Goal: Task Accomplishment & Management: Manage account settings

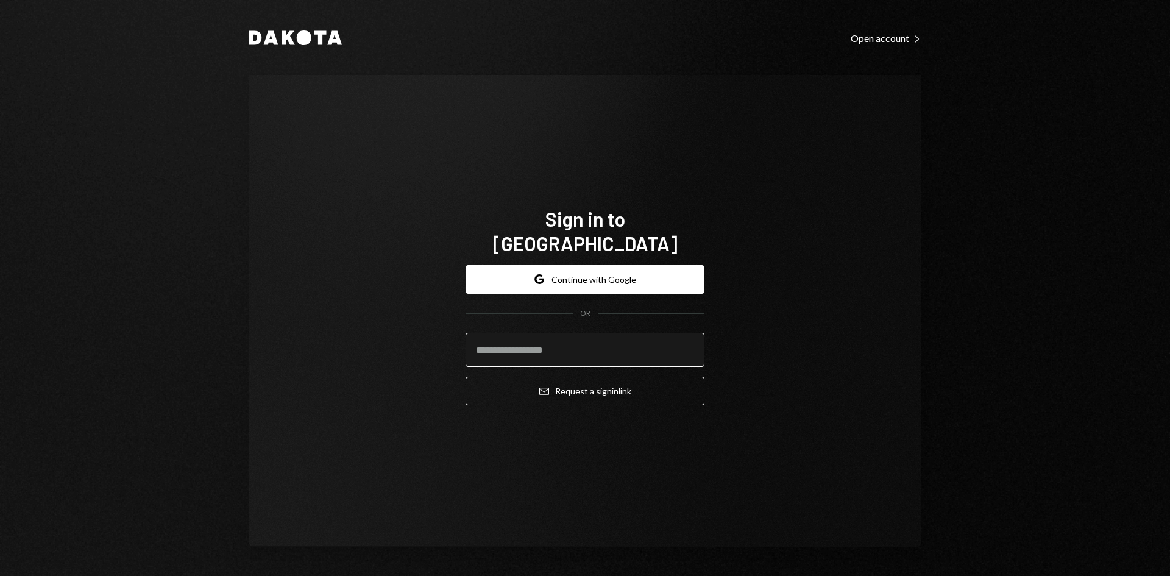
click at [591, 336] on input "email" at bounding box center [584, 350] width 239 height 34
click at [0, 575] on com-1password-button at bounding box center [0, 576] width 0 height 0
type input "**********"
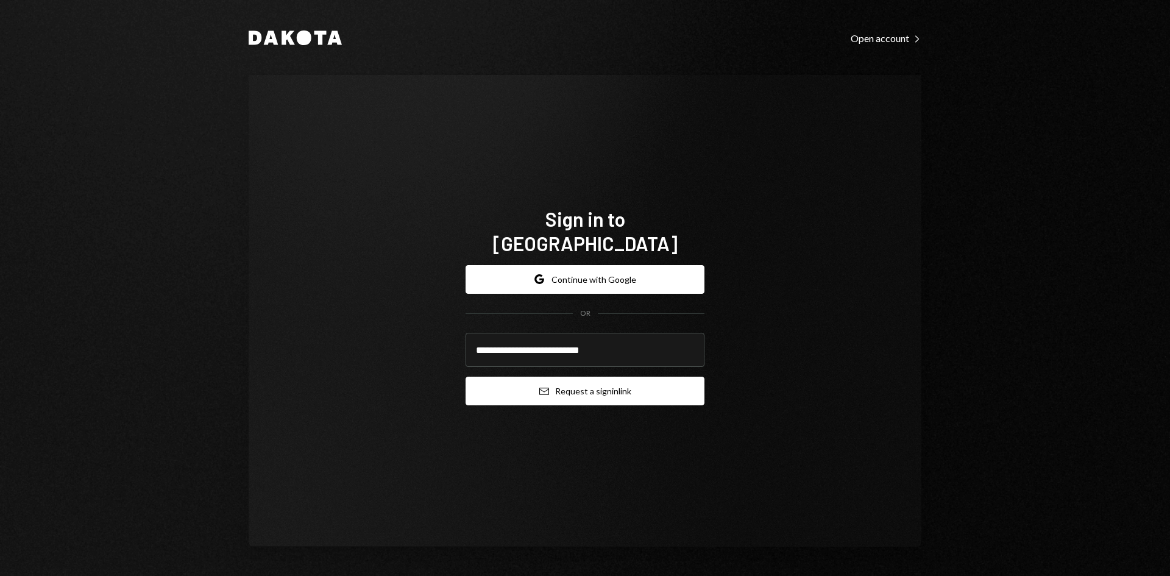
click at [577, 378] on button "Email Request a sign in link" at bounding box center [584, 390] width 239 height 29
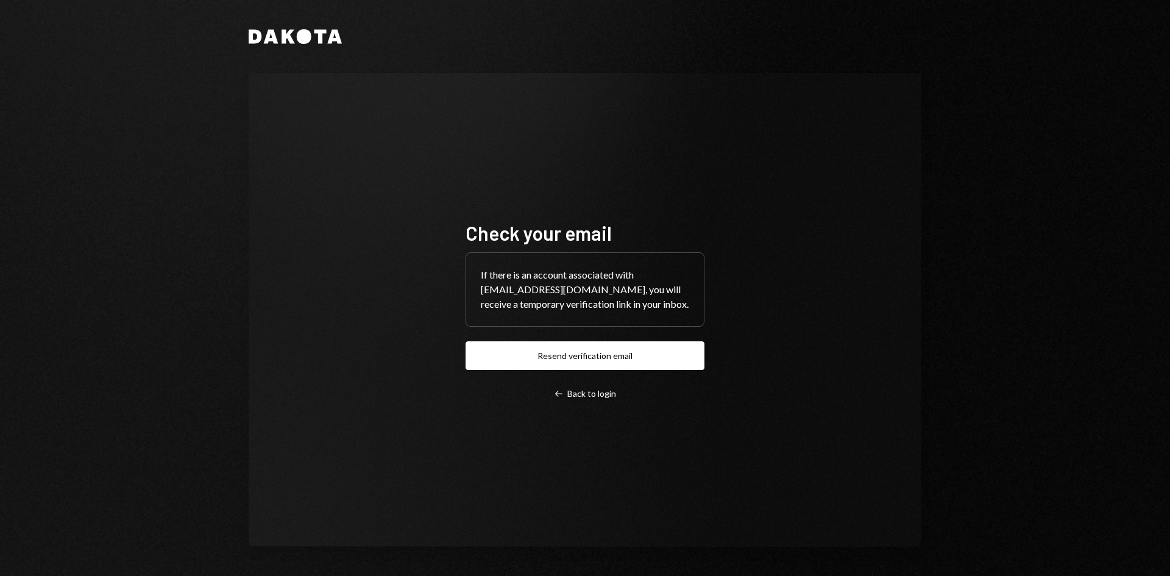
click at [336, 503] on div "Check your email If there is an account associated with [EMAIL_ADDRESS][DOMAIN_…" at bounding box center [585, 309] width 672 height 473
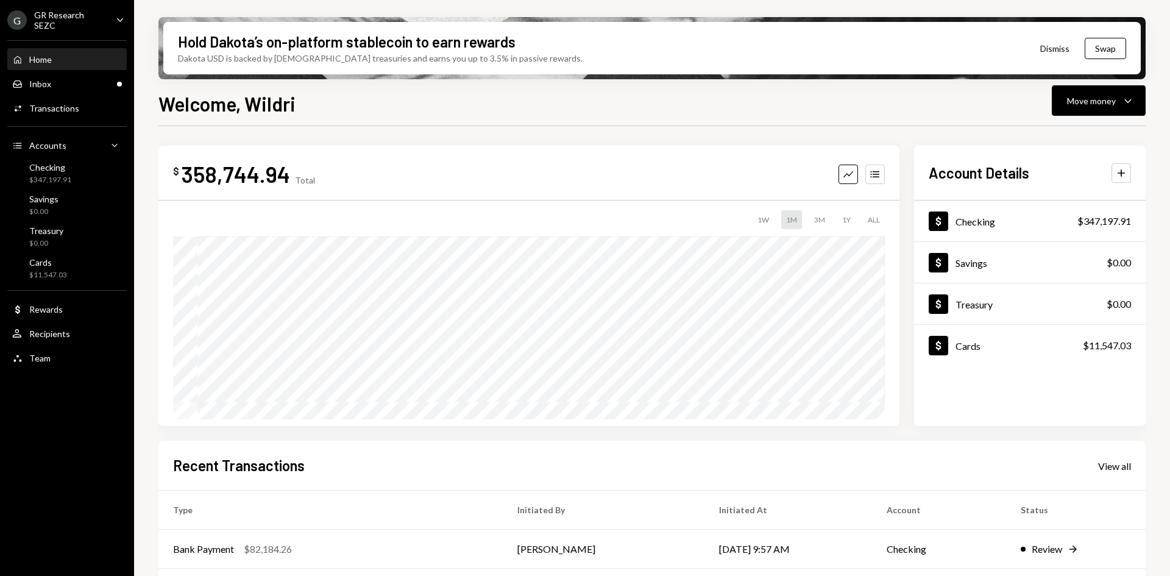
click at [125, 22] on icon "Caret Down" at bounding box center [119, 19] width 13 height 13
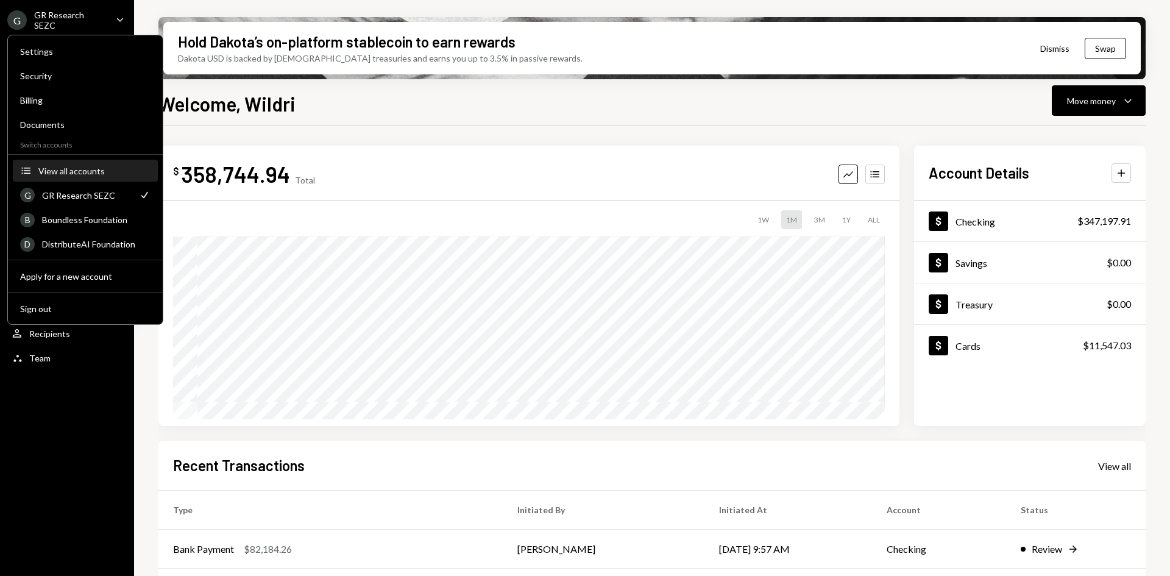
click at [81, 176] on button "Accounts View all accounts" at bounding box center [85, 171] width 145 height 22
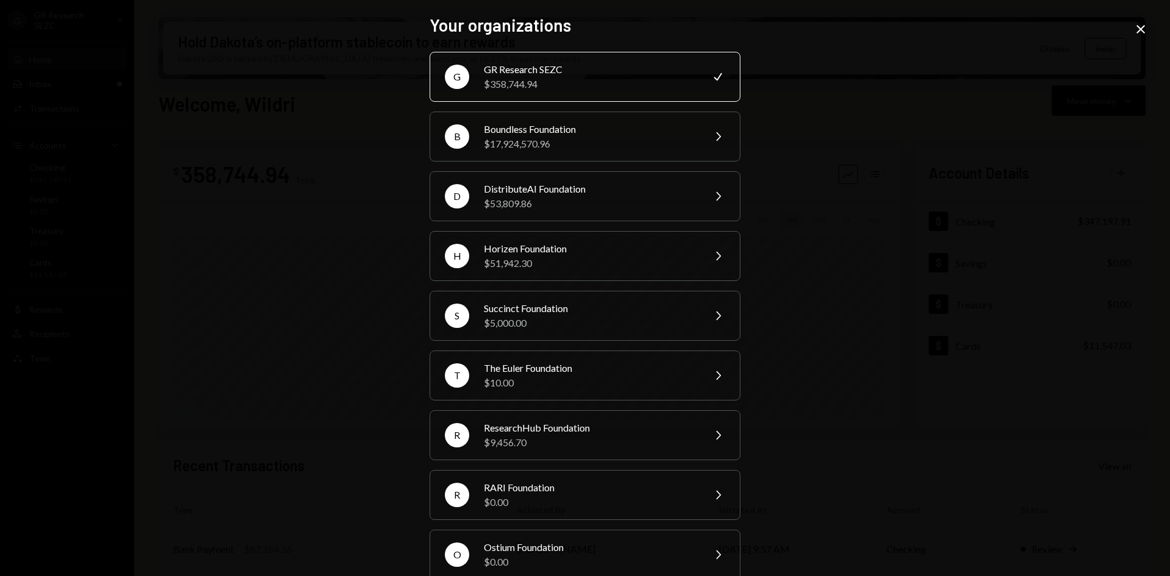
click at [1136, 27] on icon "Close" at bounding box center [1140, 29] width 15 height 15
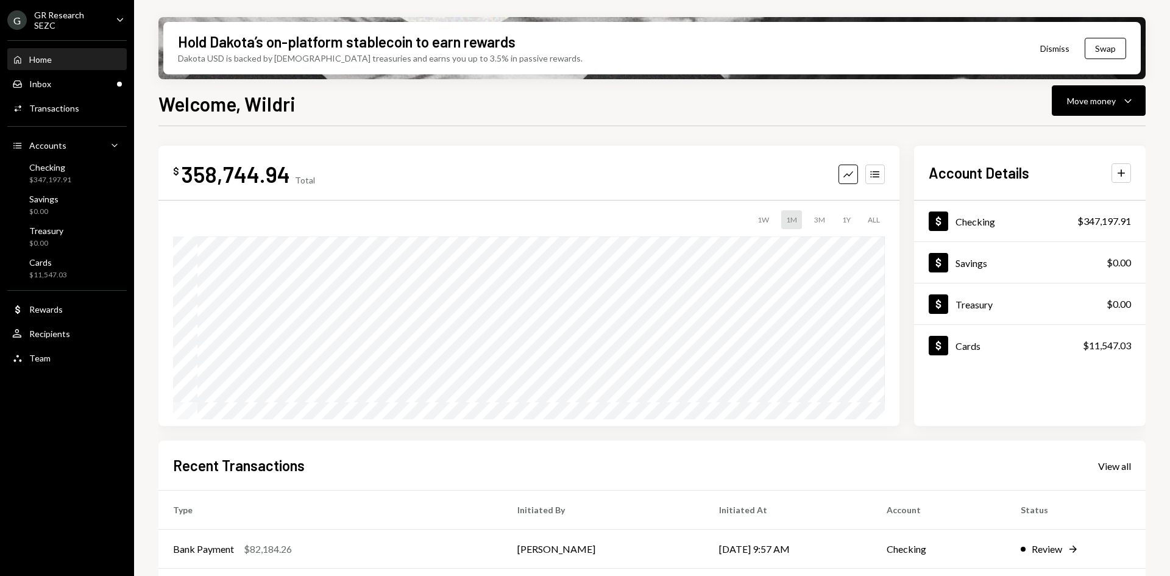
click at [93, 12] on div "G GR Research SEZC" at bounding box center [56, 20] width 99 height 21
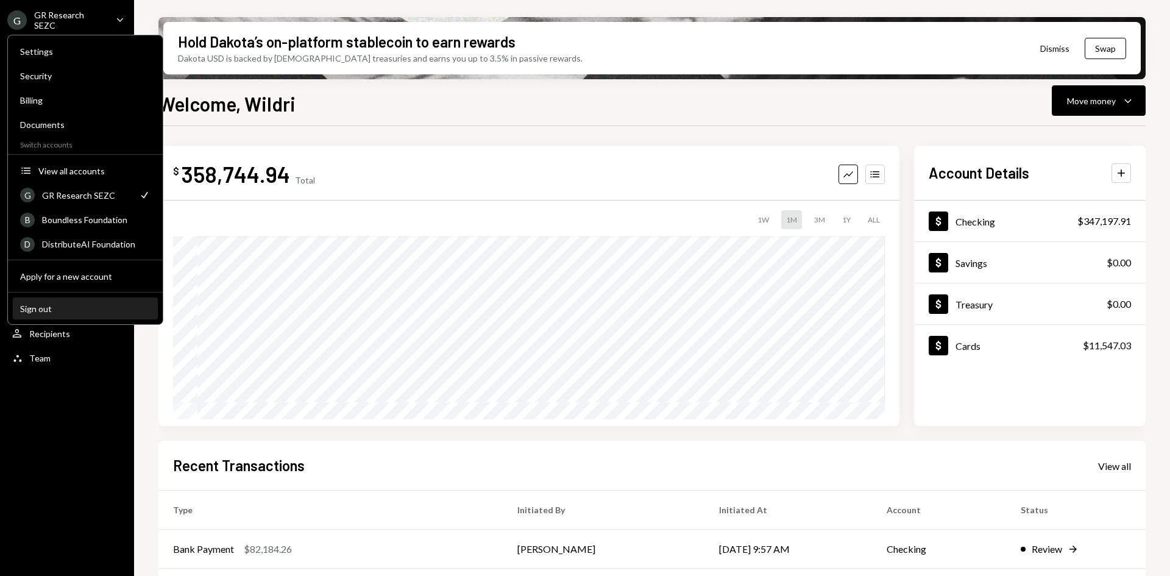
click at [61, 308] on div "Sign out" at bounding box center [85, 308] width 130 height 10
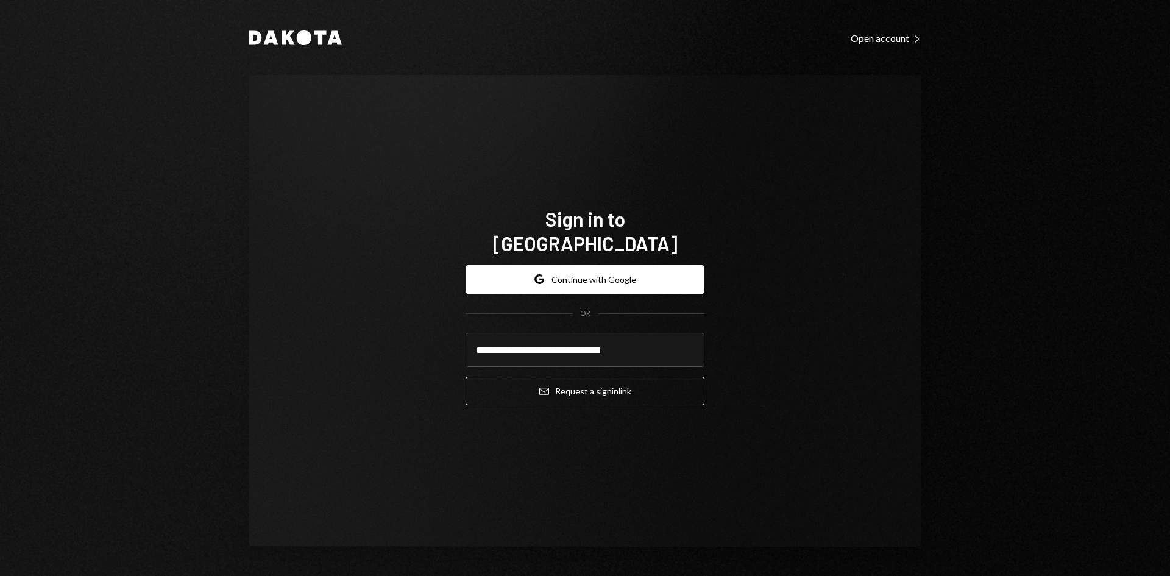
type input "**********"
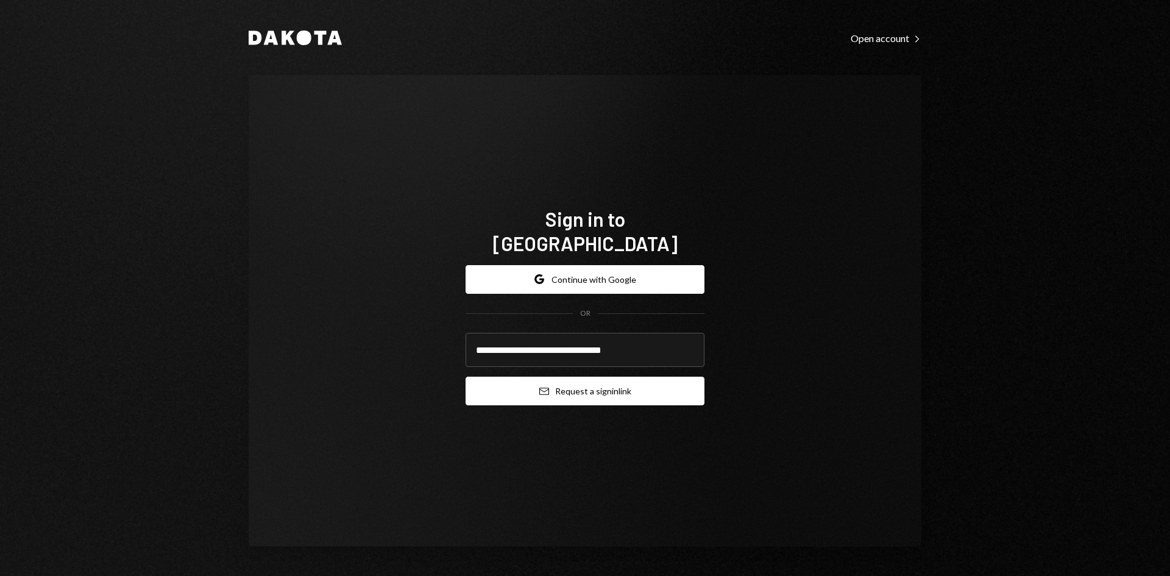
click at [565, 380] on button "Email Request a sign in link" at bounding box center [584, 390] width 239 height 29
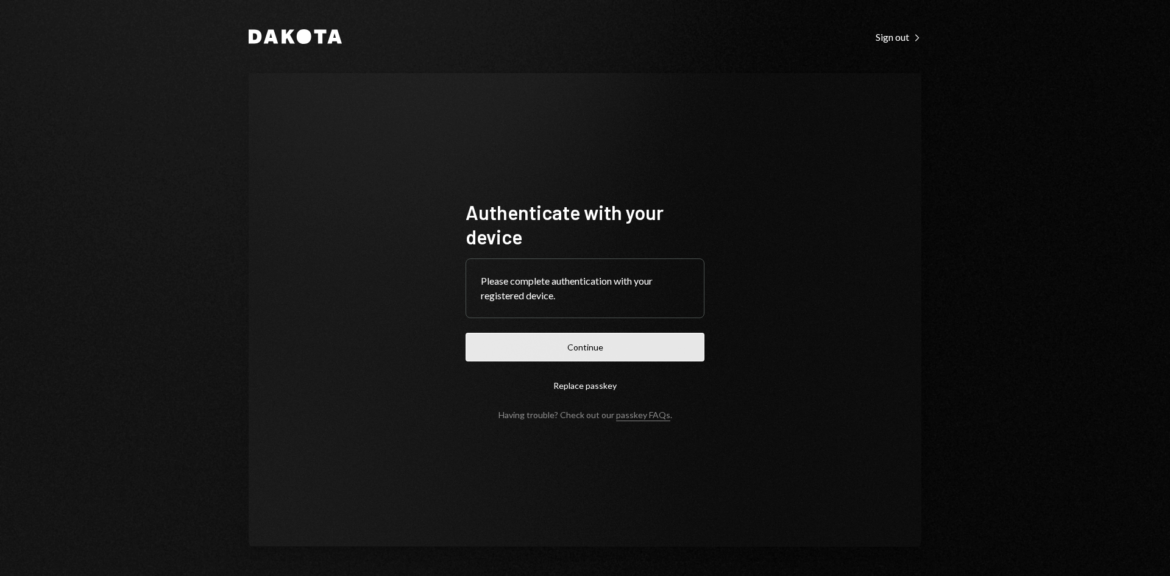
click at [593, 343] on button "Continue" at bounding box center [584, 347] width 239 height 29
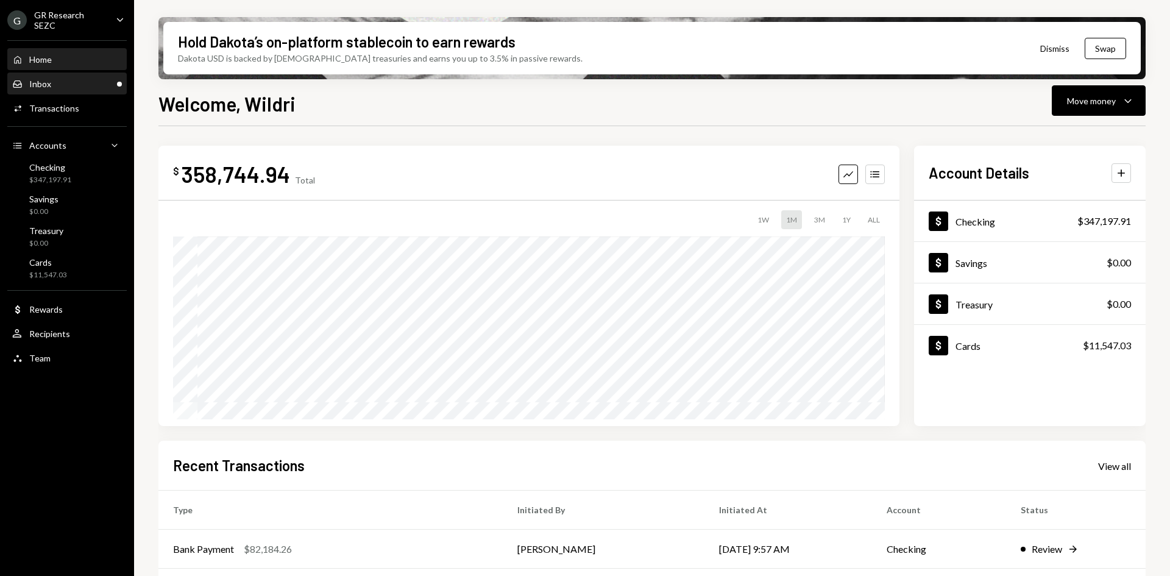
click at [80, 80] on div "Inbox Inbox" at bounding box center [67, 84] width 110 height 11
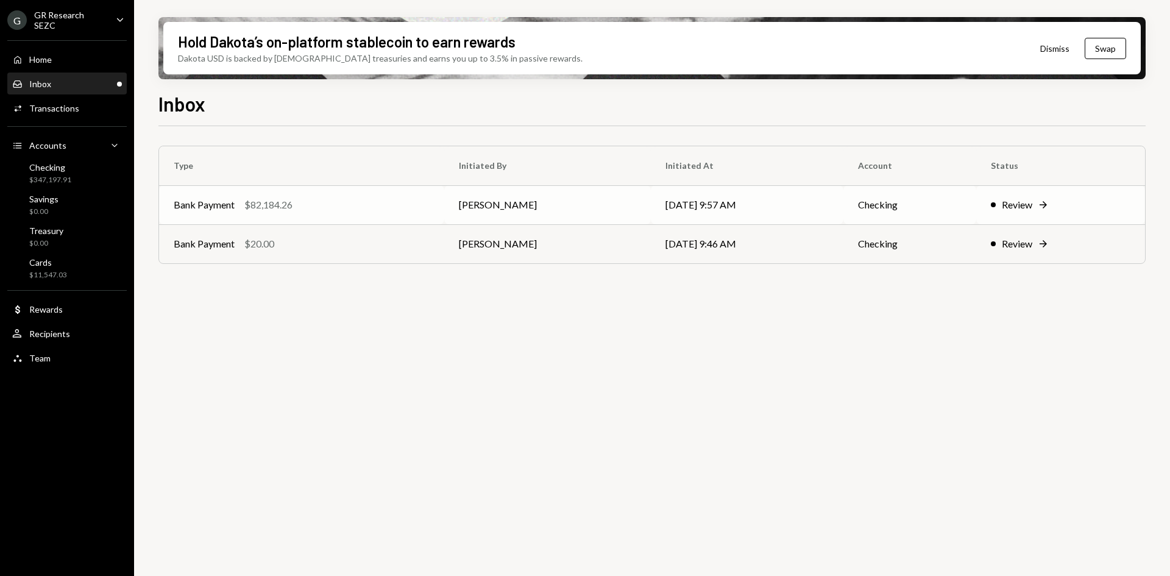
click at [460, 209] on td "[PERSON_NAME]" at bounding box center [547, 204] width 206 height 39
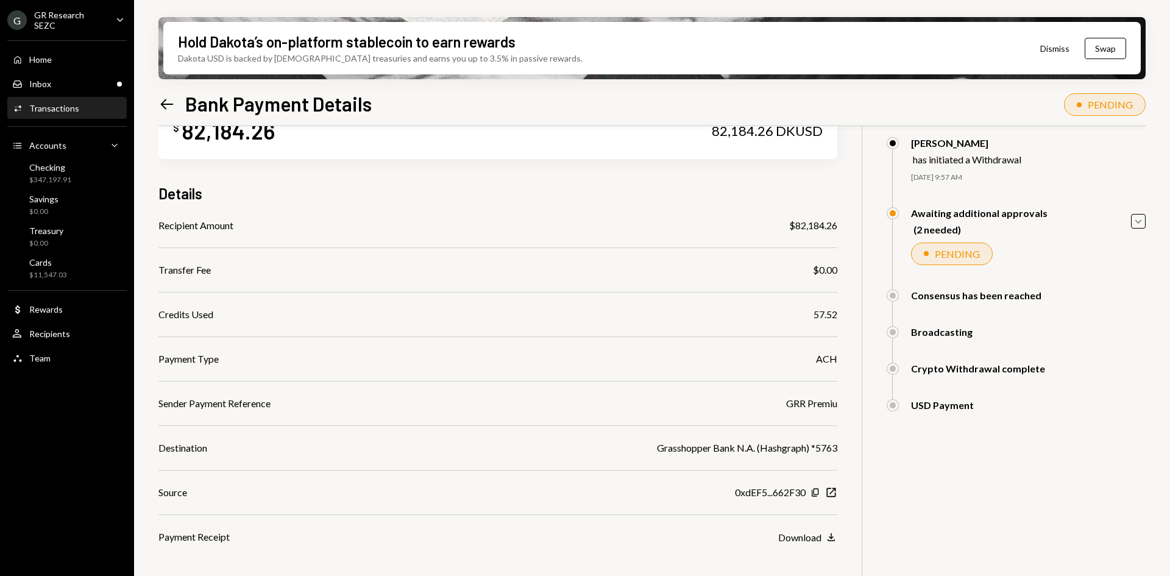
scroll to position [97, 0]
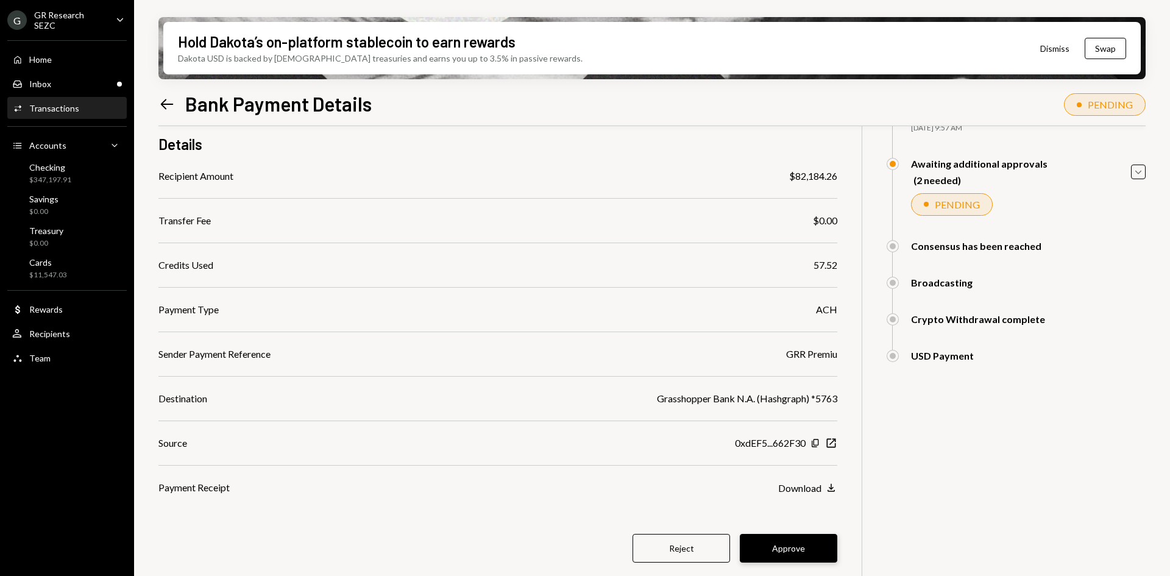
click at [785, 552] on button "Approve" at bounding box center [787, 548] width 97 height 29
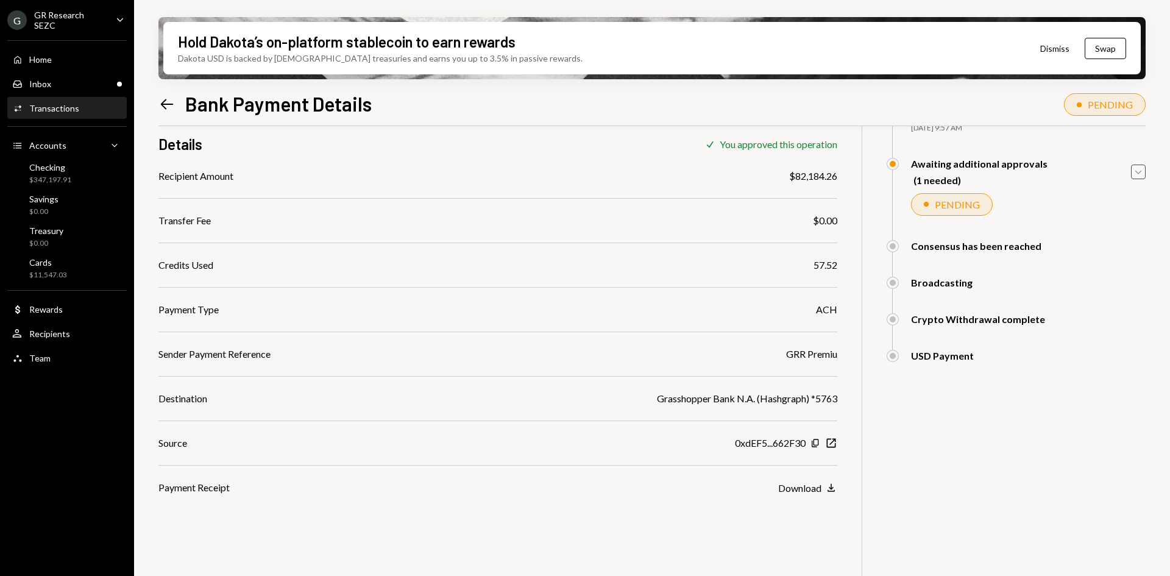
click at [1135, 175] on icon "Caret Down" at bounding box center [1137, 171] width 13 height 13
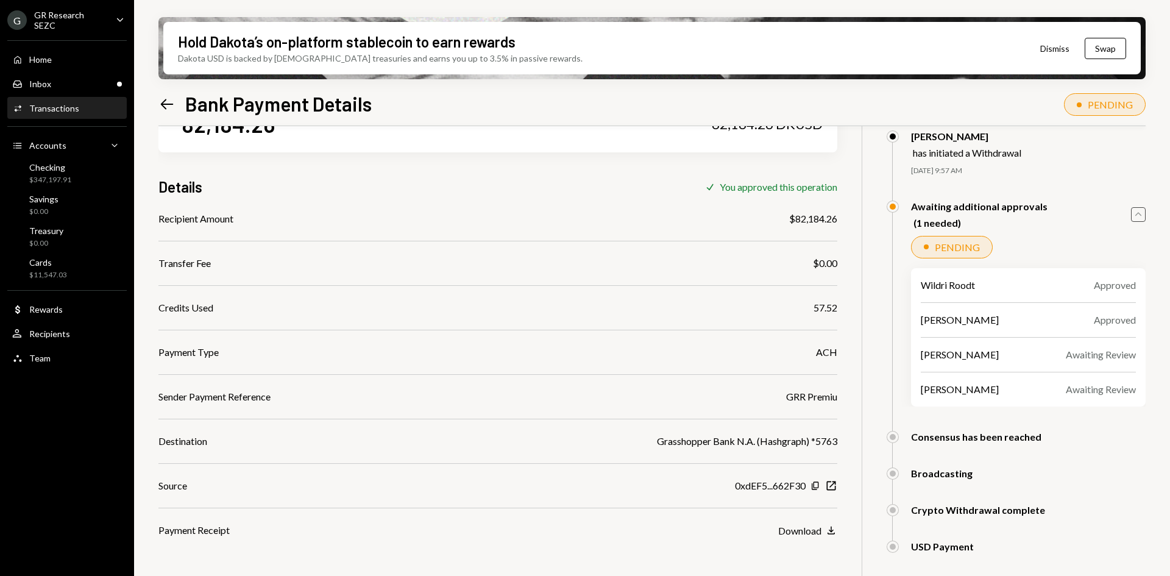
scroll to position [0, 0]
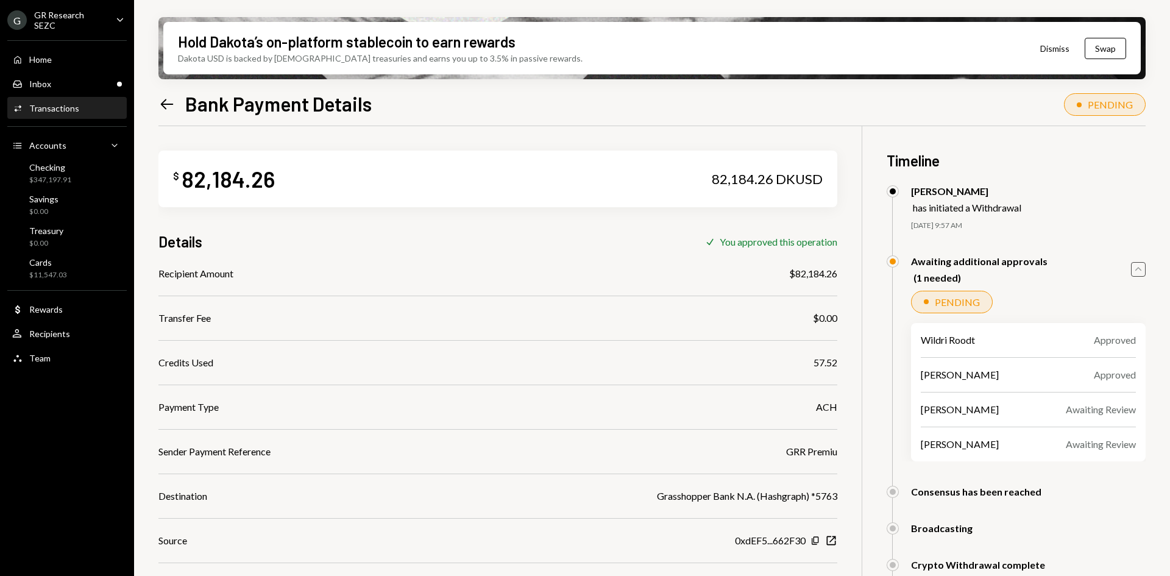
click at [1140, 275] on icon "Caret Up" at bounding box center [1137, 269] width 13 height 13
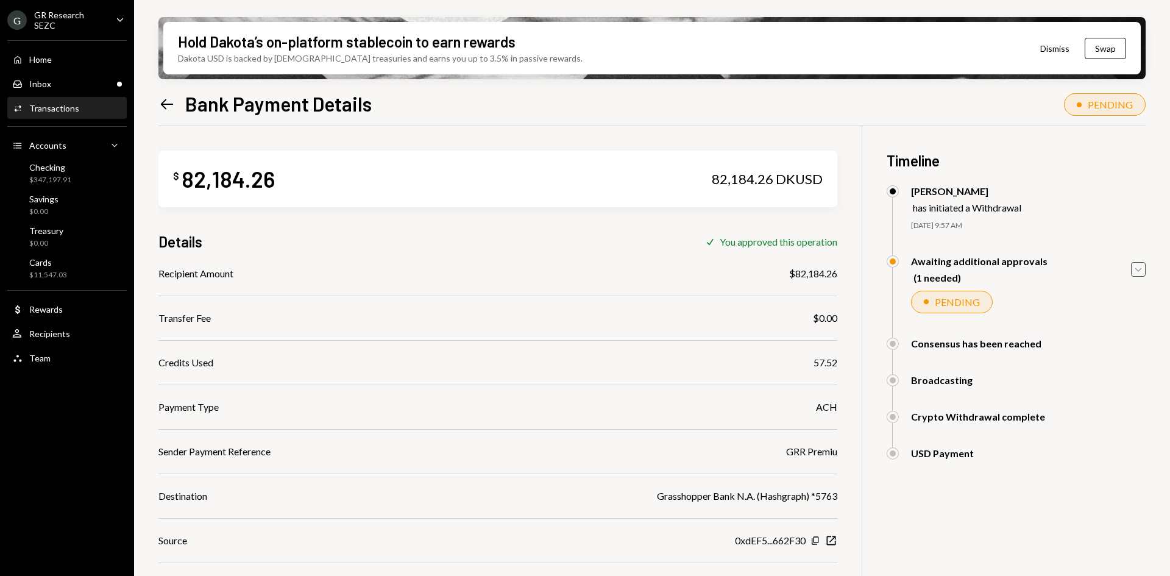
click at [1125, 272] on div "Awaiting additional approvals (1 needed) Caret Down" at bounding box center [1015, 269] width 259 height 28
click at [1135, 270] on icon "Caret Down" at bounding box center [1137, 269] width 13 height 13
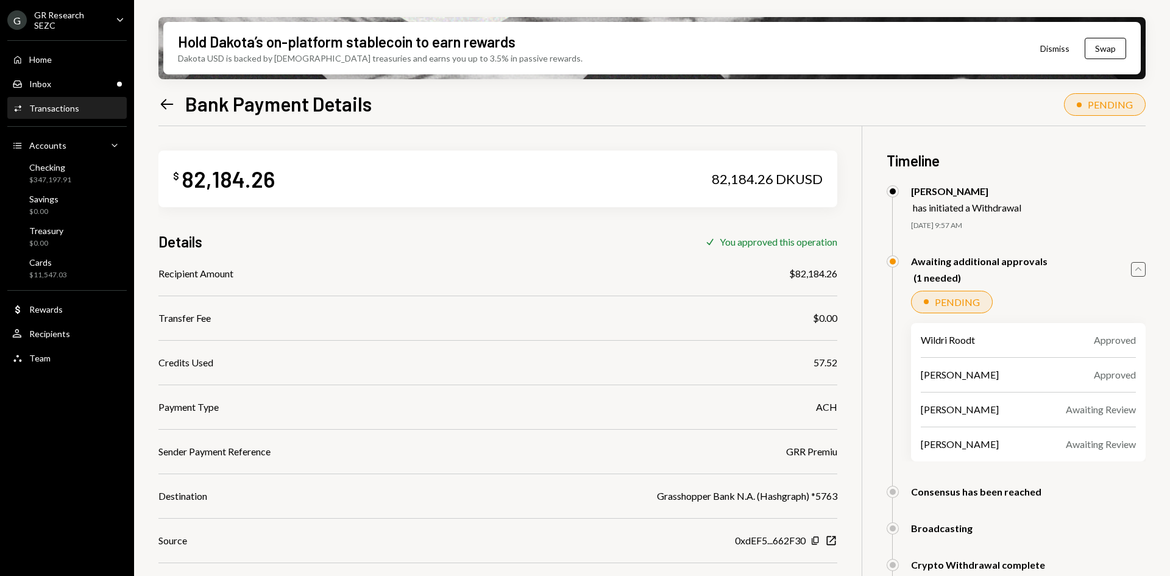
click at [1135, 270] on icon "button" at bounding box center [1138, 269] width 6 height 4
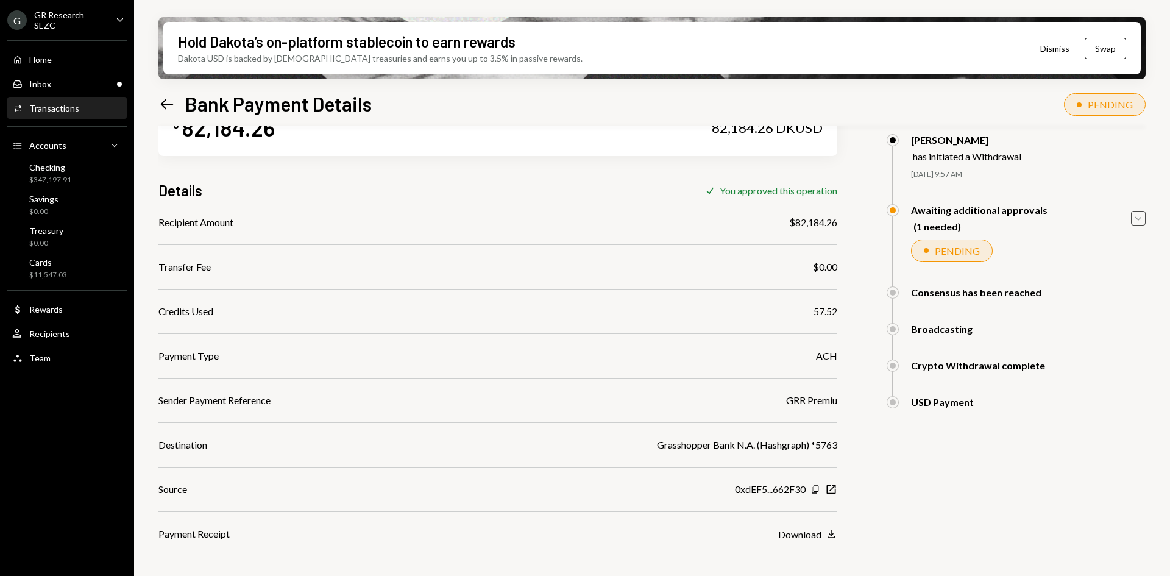
scroll to position [97, 0]
